Goal: Navigation & Orientation: Find specific page/section

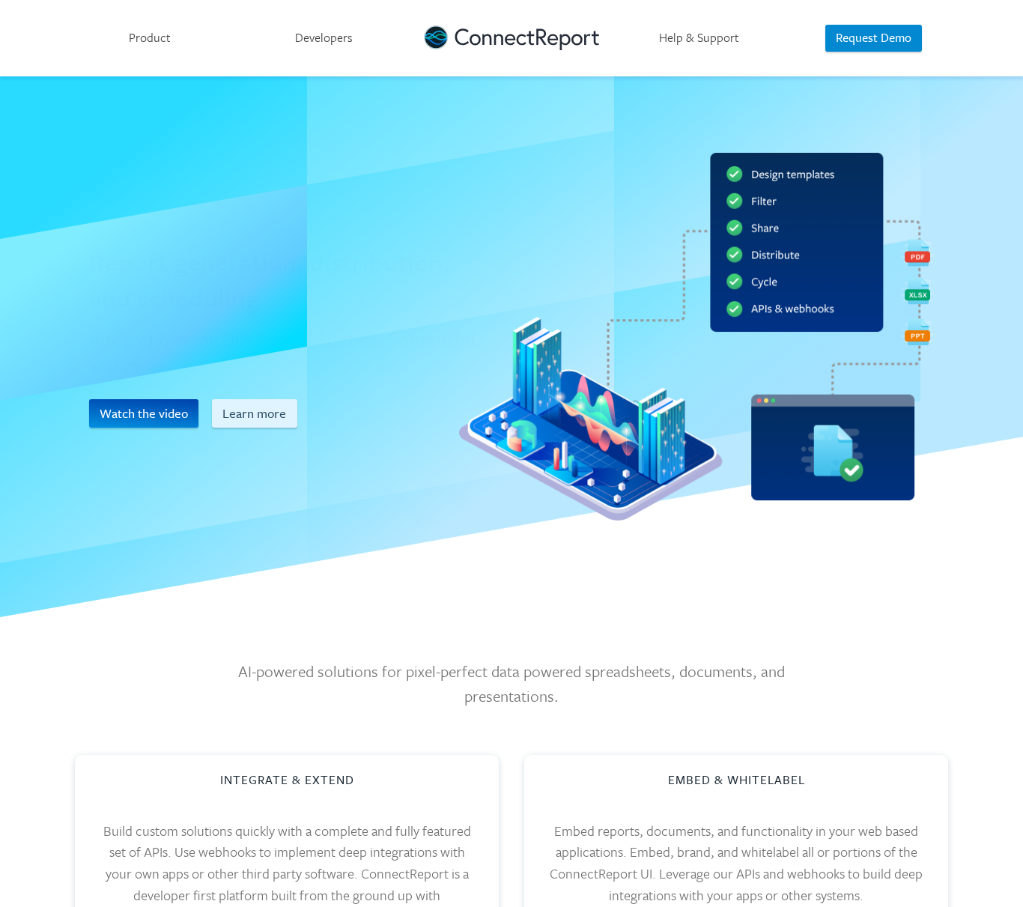
click at [327, 41] on link "Developers" at bounding box center [324, 38] width 174 height 76
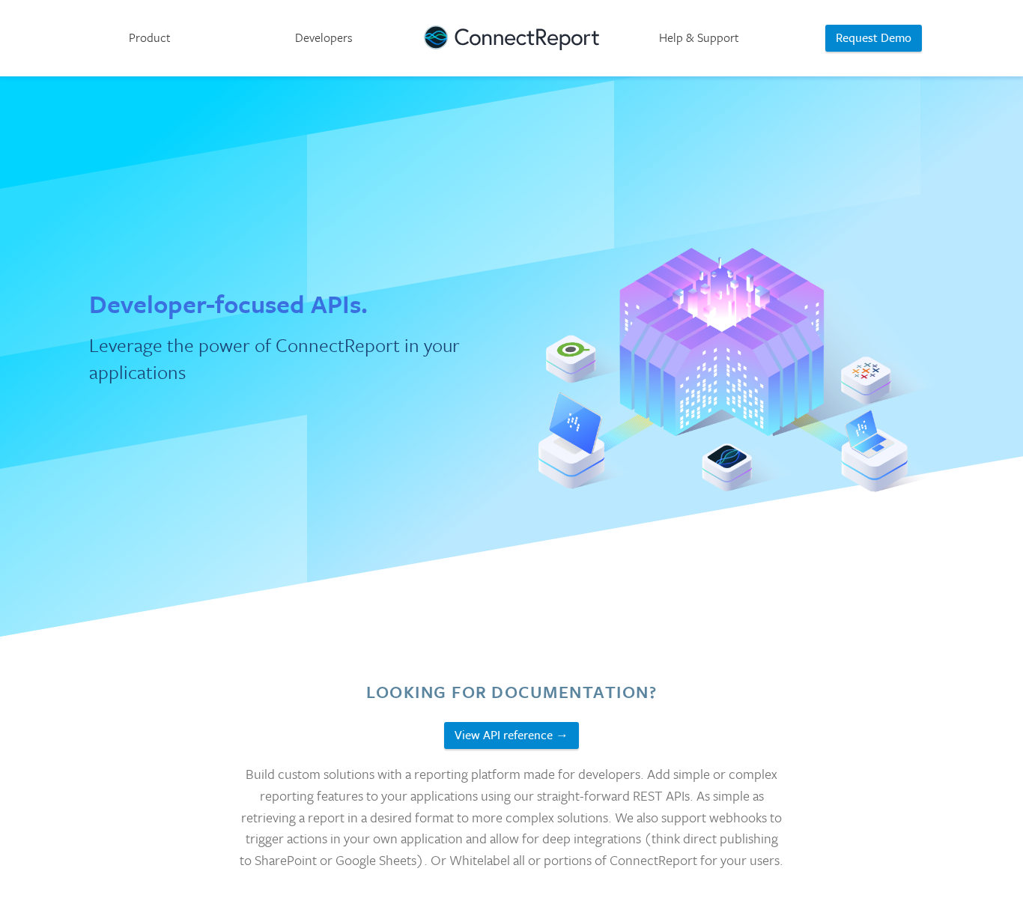
click at [147, 52] on link "Product" at bounding box center [149, 38] width 174 height 76
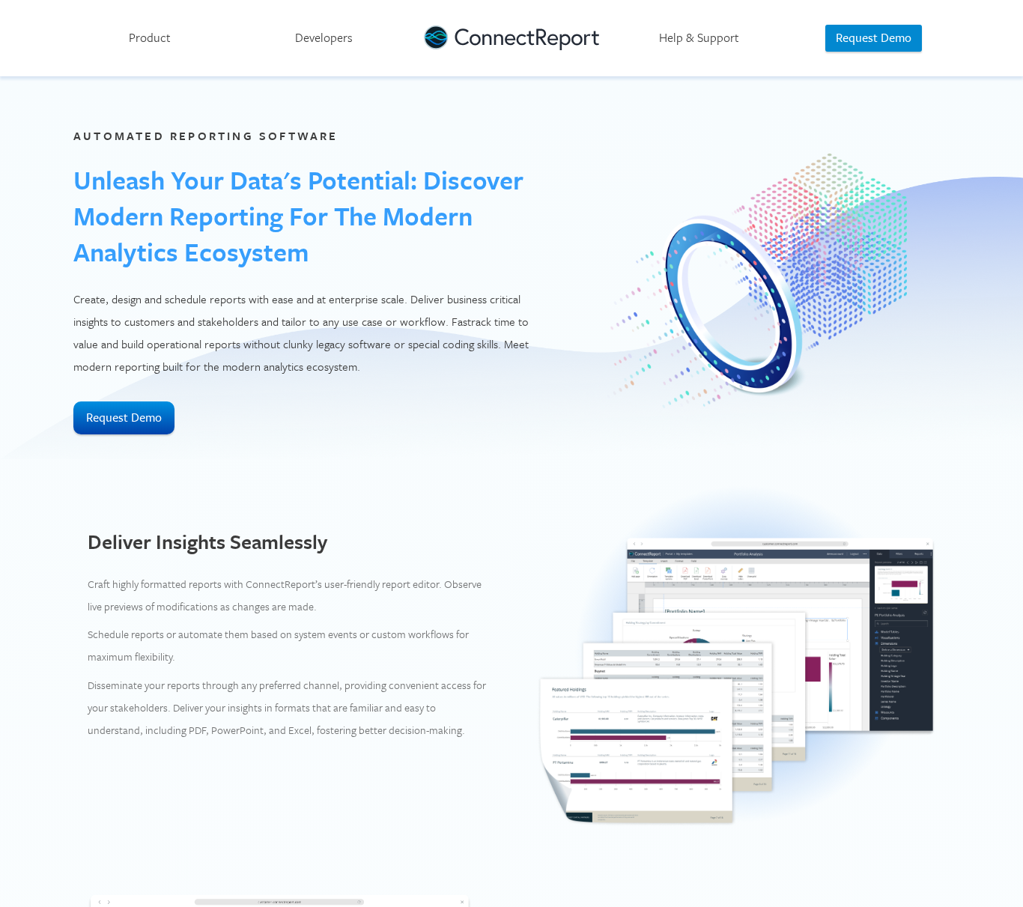
click at [362, 40] on link "Developers" at bounding box center [324, 38] width 174 height 76
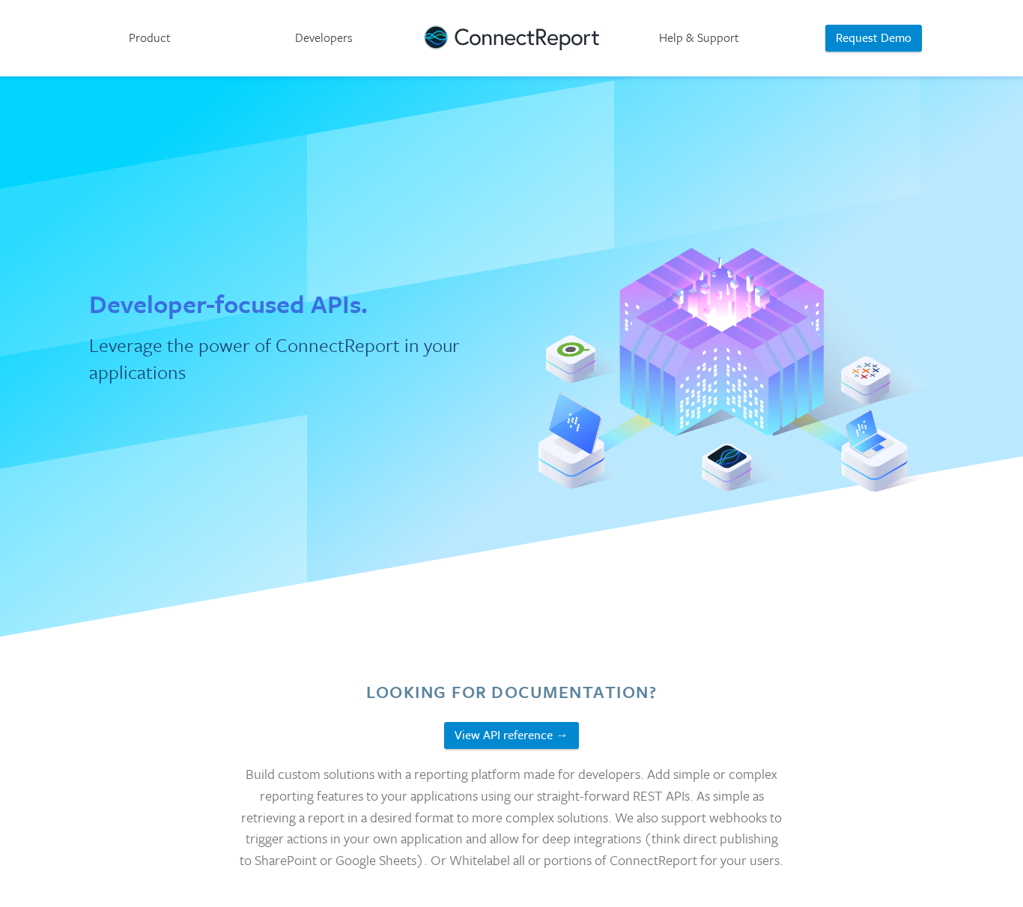
click at [154, 46] on link "Product" at bounding box center [149, 38] width 174 height 76
